Goal: Find specific page/section: Find specific page/section

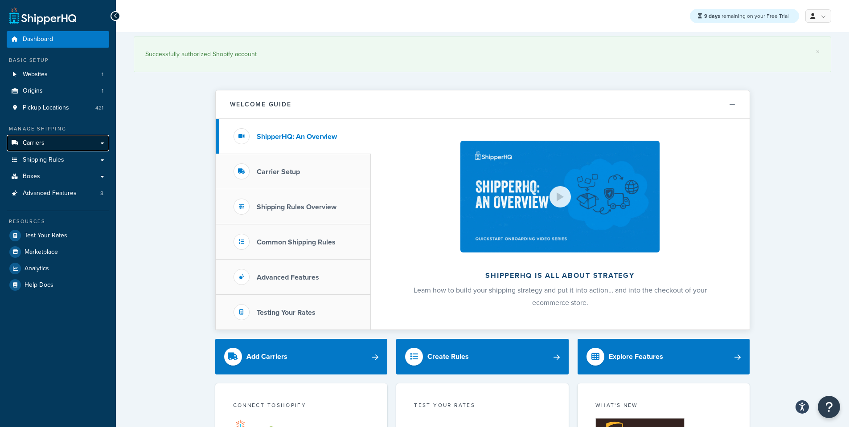
click at [65, 143] on link "Carriers" at bounding box center [58, 143] width 102 height 16
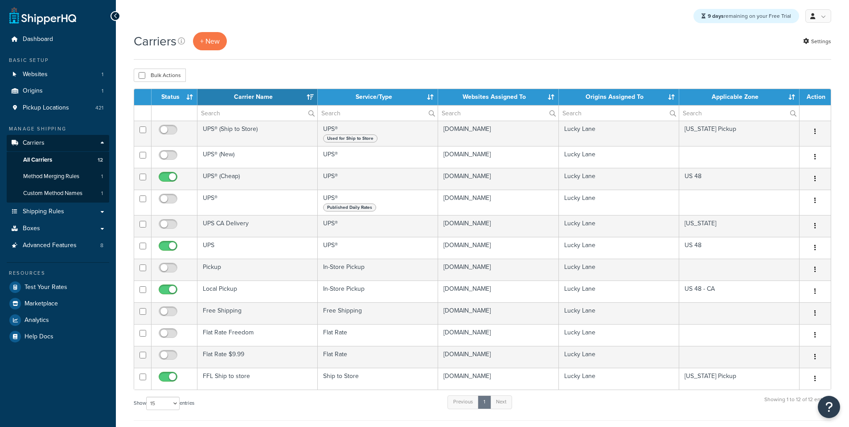
select select "15"
click at [65, 143] on link "Carriers" at bounding box center [58, 143] width 102 height 16
select select "15"
click at [60, 215] on span "Shipping Rules" at bounding box center [43, 212] width 41 height 8
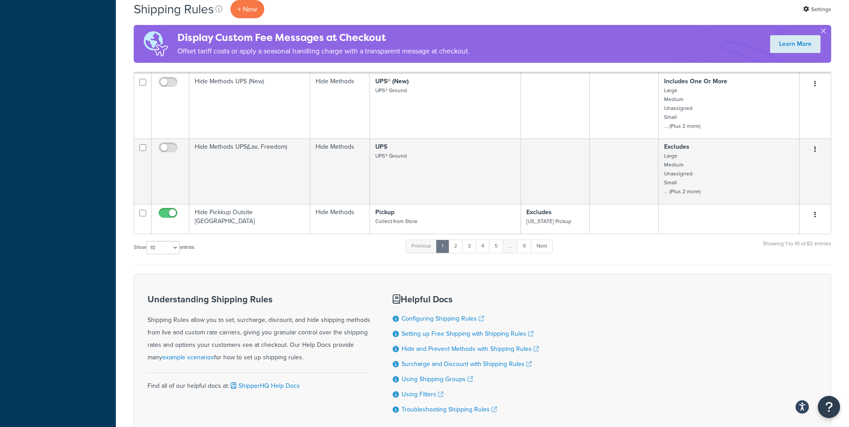
scroll to position [490, 0]
click at [457, 251] on link "2" at bounding box center [455, 244] width 15 height 13
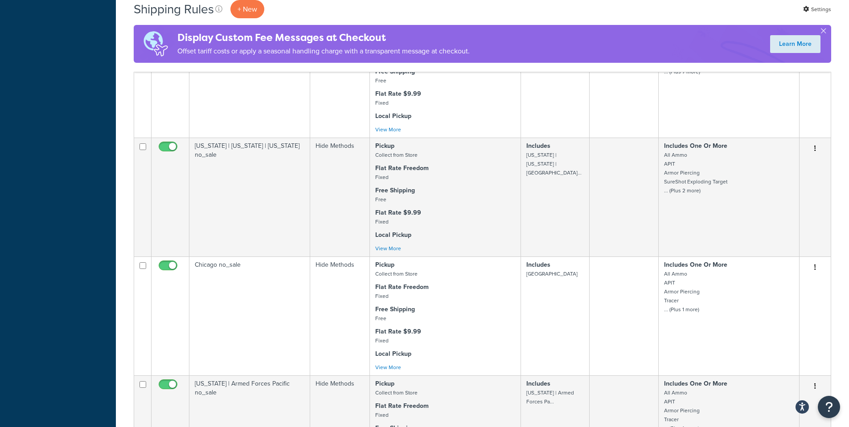
scroll to position [1163, 0]
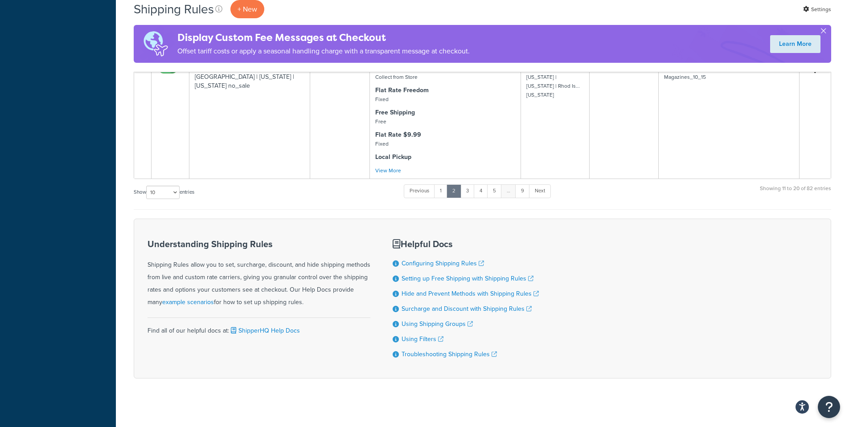
click at [824, 32] on button "button" at bounding box center [823, 33] width 2 height 2
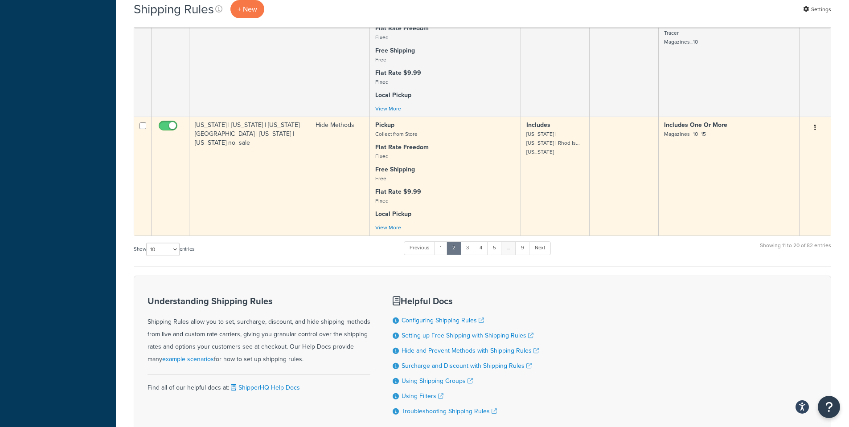
scroll to position [1103, 0]
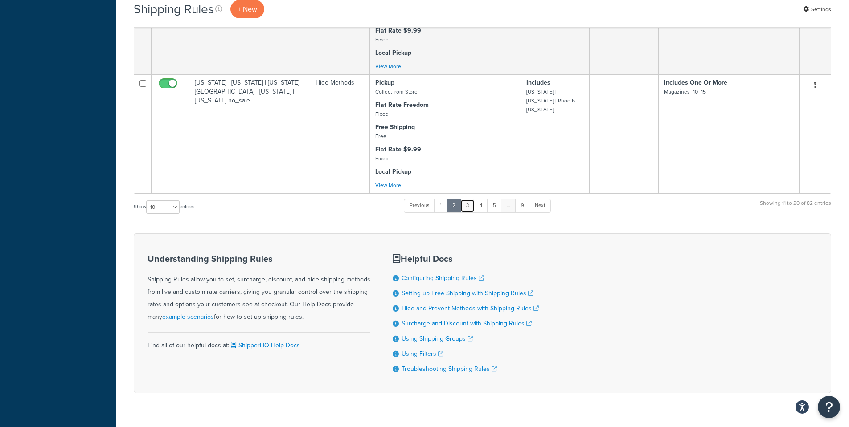
click at [470, 213] on link "3" at bounding box center [467, 205] width 14 height 13
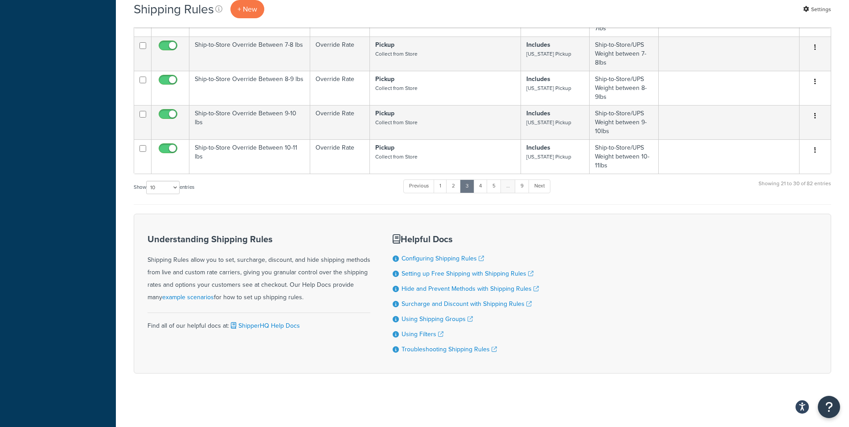
scroll to position [376, 0]
click at [524, 185] on link "9" at bounding box center [522, 186] width 15 height 13
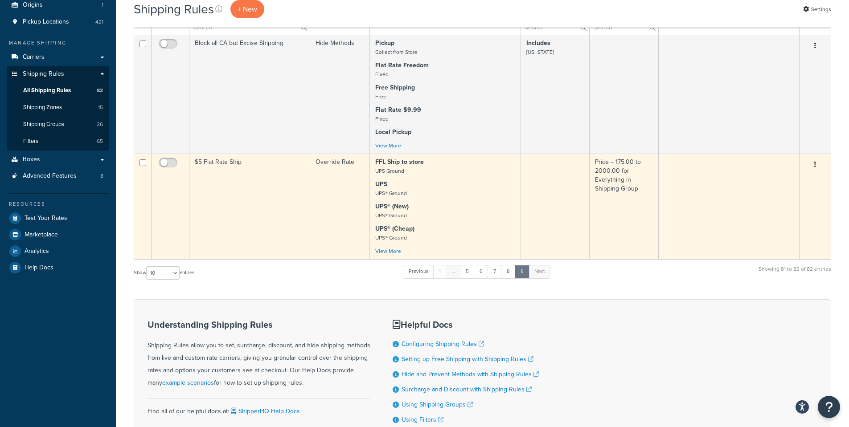
scroll to position [0, 0]
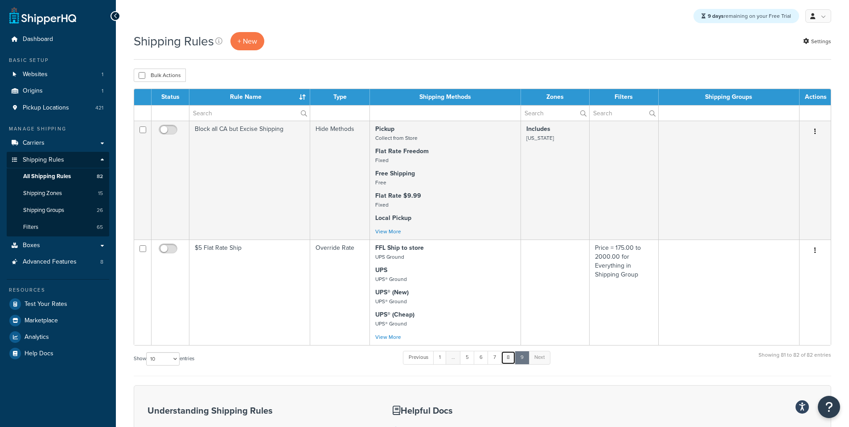
click at [512, 360] on link "8" at bounding box center [508, 357] width 15 height 13
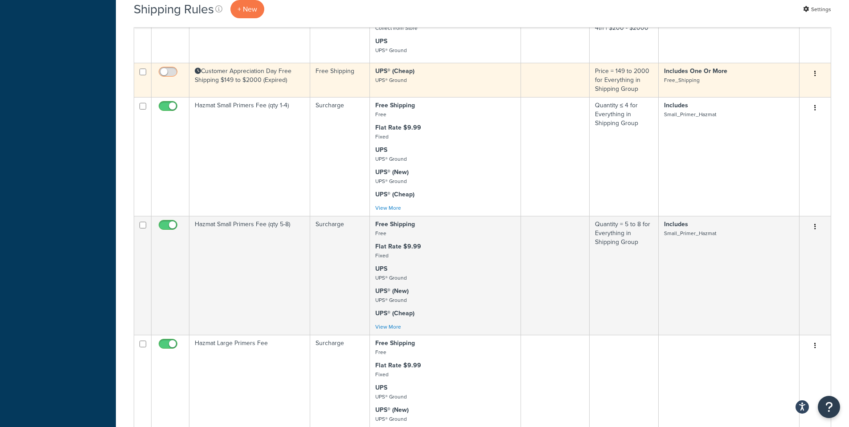
scroll to position [385, 0]
